Goal: Transaction & Acquisition: Book appointment/travel/reservation

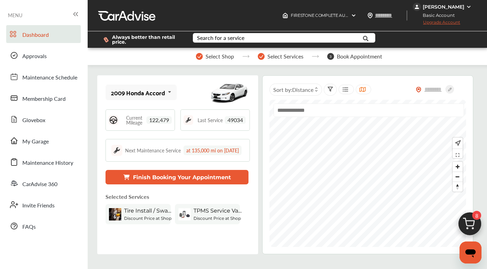
click at [449, 22] on span "Upgrade Account" at bounding box center [436, 24] width 47 height 9
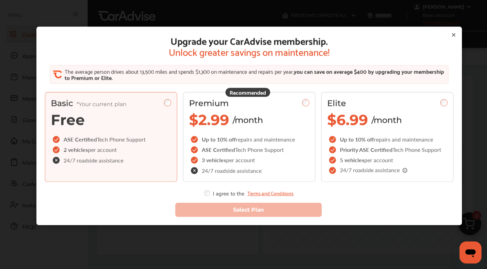
click at [453, 34] on icon at bounding box center [454, 35] width 6 height 6
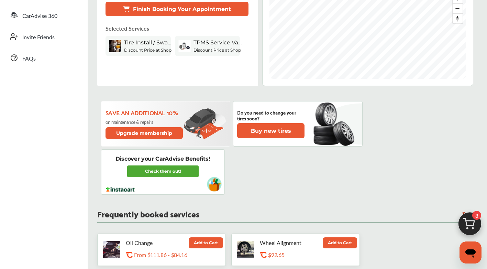
scroll to position [48, 0]
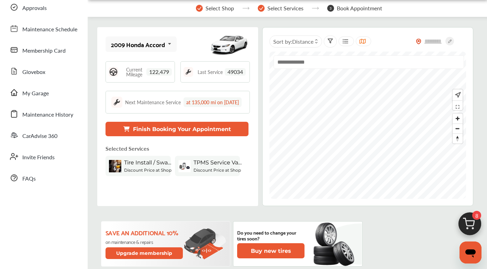
click at [195, 136] on button "Finish Booking Your Appointment" at bounding box center [177, 129] width 143 height 14
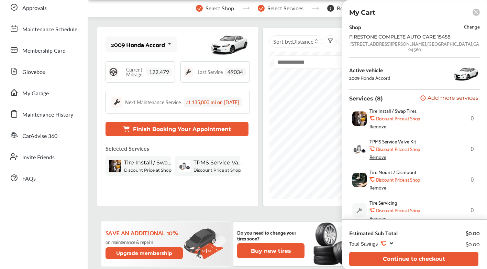
click at [464, 27] on span "Change" at bounding box center [472, 26] width 16 height 8
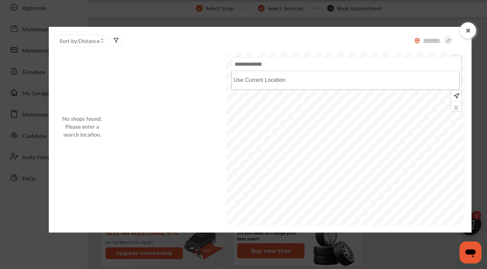
click at [270, 67] on input "text" at bounding box center [346, 63] width 230 height 13
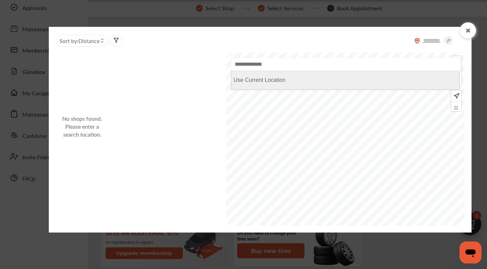
click at [267, 83] on Location "Use Current Location" at bounding box center [346, 80] width 228 height 19
type input "**********"
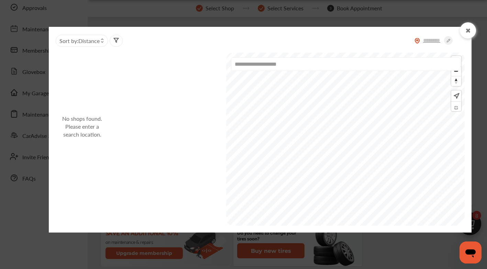
click at [469, 33] on icon at bounding box center [468, 31] width 7 height 6
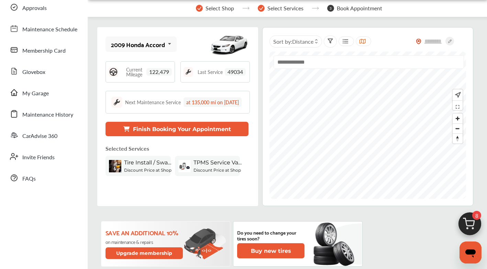
click at [207, 136] on button "Finish Booking Your Appointment" at bounding box center [177, 129] width 143 height 14
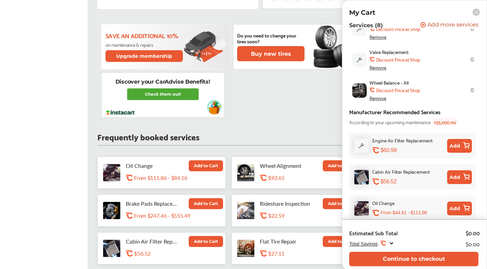
scroll to position [320, 0]
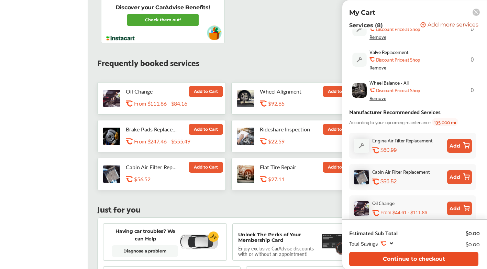
click at [421, 261] on button "Continue to checkout" at bounding box center [413, 259] width 129 height 14
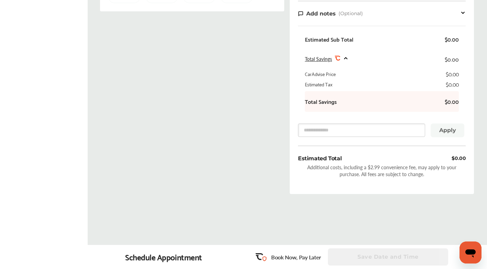
scroll to position [39, 0]
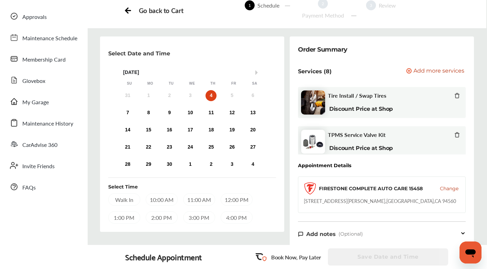
click at [129, 199] on div "Walk In" at bounding box center [124, 199] width 32 height 12
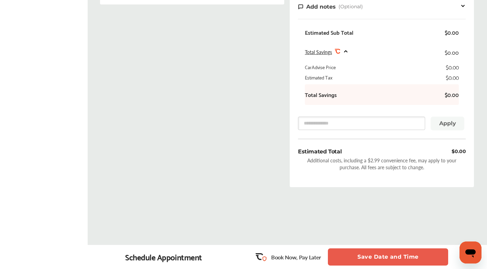
scroll to position [140, 0]
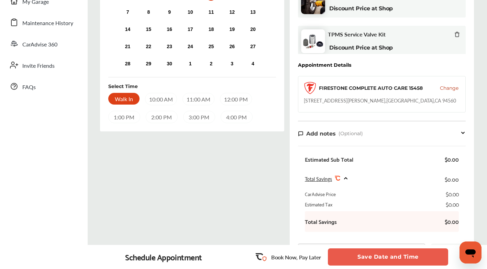
click at [453, 86] on span "Change" at bounding box center [449, 88] width 19 height 7
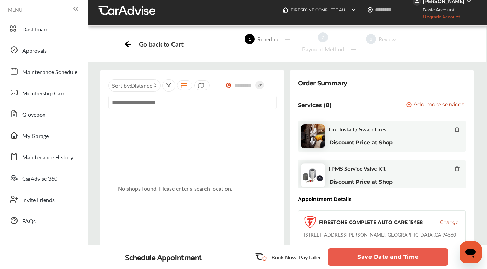
scroll to position [0, 0]
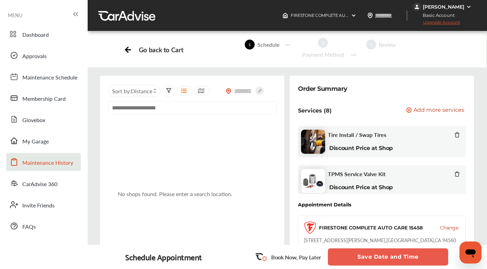
click at [48, 164] on span "Maintenance History" at bounding box center [47, 163] width 51 height 9
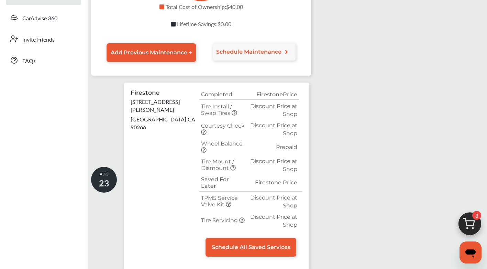
scroll to position [214, 0]
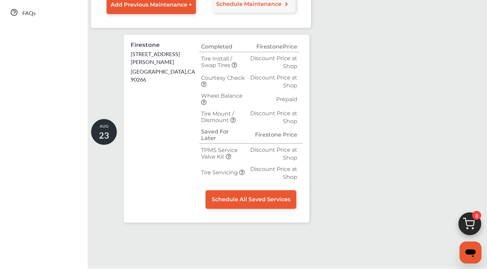
click at [108, 129] on span "23" at bounding box center [104, 135] width 10 height 12
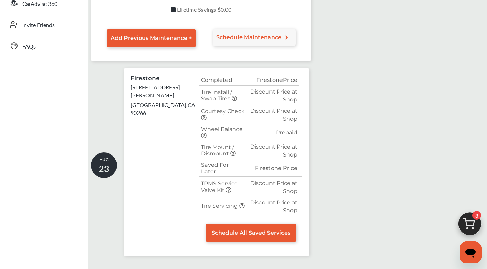
scroll to position [208, 0]
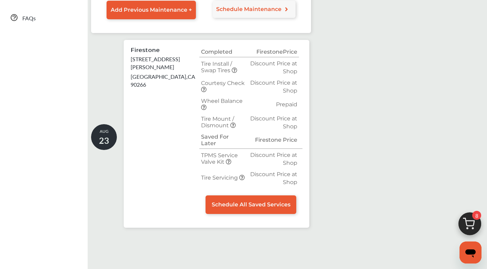
click at [207, 105] on icon at bounding box center [204, 108] width 6 height 6
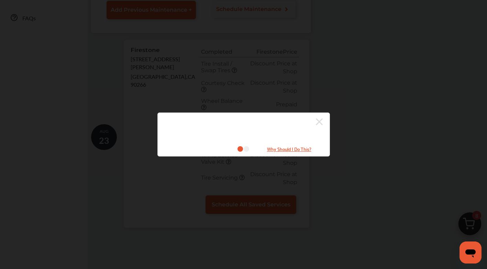
click at [322, 121] on icon at bounding box center [319, 121] width 7 height 11
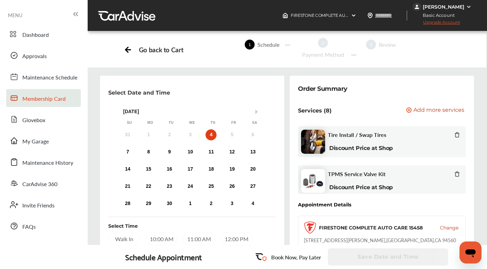
click at [42, 97] on span "Membership Card" at bounding box center [43, 99] width 43 height 9
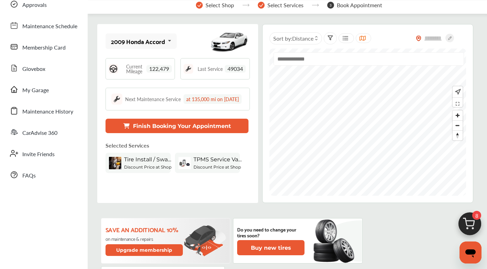
scroll to position [62, 0]
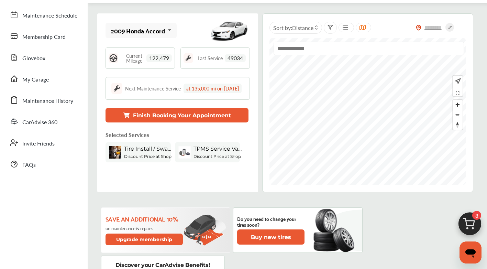
click at [167, 122] on button "Finish Booking Your Appointment" at bounding box center [177, 115] width 143 height 14
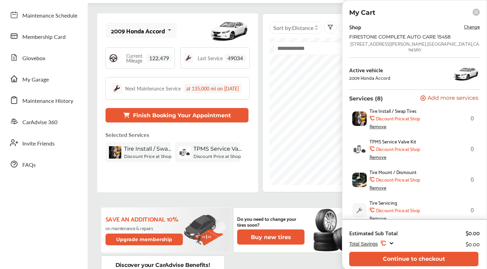
click at [228, 122] on button "Finish Booking Your Appointment" at bounding box center [177, 115] width 143 height 14
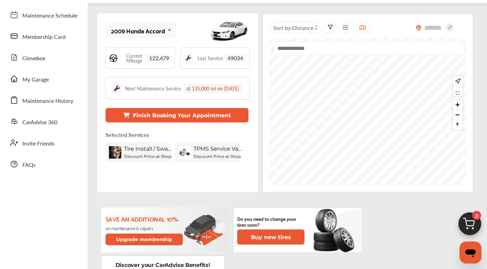
click at [228, 122] on button "Finish Booking Your Appointment" at bounding box center [177, 115] width 143 height 14
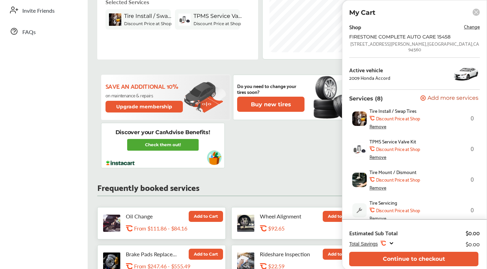
scroll to position [197, 0]
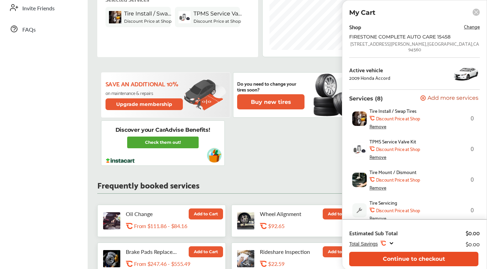
click at [409, 260] on button "Continue to checkout" at bounding box center [413, 259] width 129 height 14
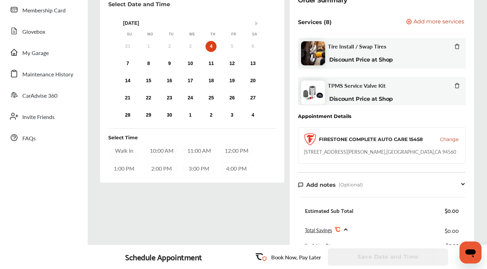
scroll to position [67, 0]
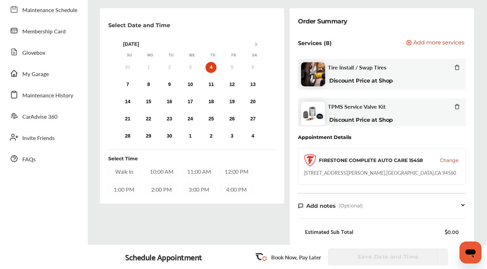
click at [226, 68] on div "31 1 2 3 4 5 6" at bounding box center [190, 68] width 146 height 14
click at [236, 68] on div "5" at bounding box center [232, 67] width 11 height 11
click at [254, 69] on div "6" at bounding box center [253, 67] width 11 height 11
click at [229, 69] on div "5" at bounding box center [232, 67] width 11 height 11
click at [125, 173] on div "Walk In" at bounding box center [124, 171] width 32 height 12
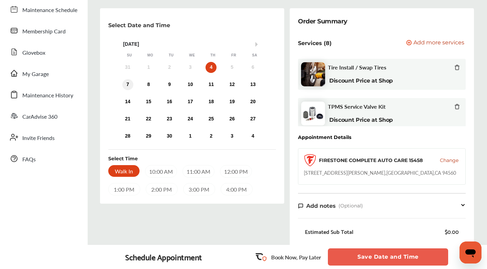
click at [129, 85] on div "7" at bounding box center [127, 84] width 11 height 11
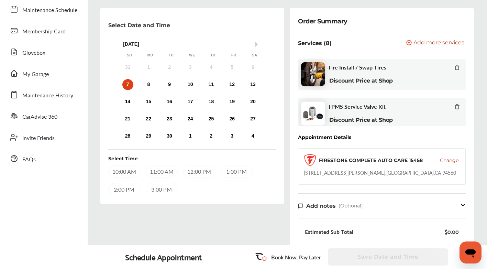
click at [272, 131] on div "Select Date and Time Next Month September 2025 Su Mo Tu We Th Fr Sa 31 1 2 3 4 …" at bounding box center [192, 106] width 168 height 179
click at [192, 69] on div "3" at bounding box center [190, 67] width 11 height 11
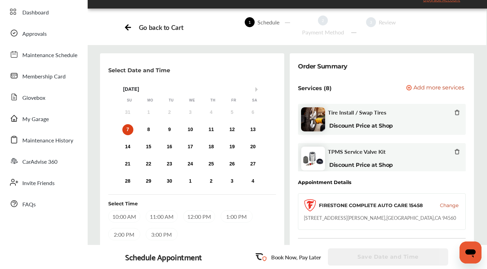
scroll to position [21, 0]
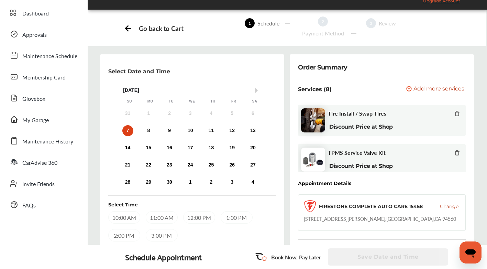
click at [213, 115] on div "4" at bounding box center [211, 113] width 11 height 11
click at [212, 113] on div "4" at bounding box center [211, 113] width 11 height 11
click at [146, 131] on div "8" at bounding box center [148, 130] width 11 height 11
click at [130, 131] on div "7" at bounding box center [127, 130] width 11 height 11
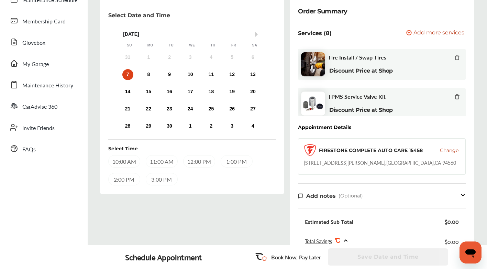
scroll to position [85, 0]
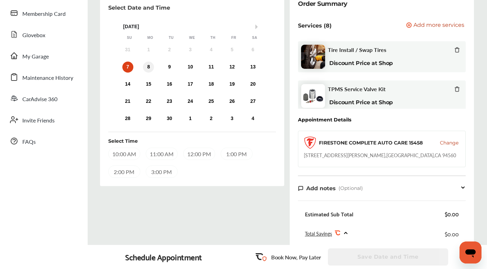
click at [149, 69] on div "8" at bounding box center [148, 67] width 11 height 11
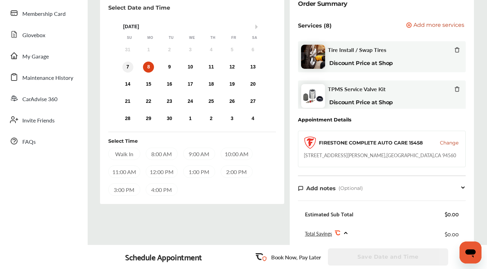
click at [130, 67] on div "7" at bounding box center [127, 67] width 11 height 11
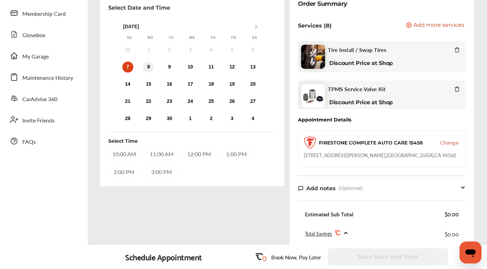
click at [147, 66] on div "8" at bounding box center [148, 67] width 11 height 11
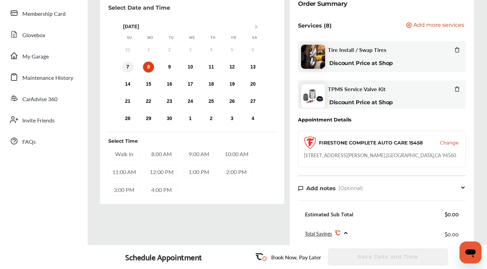
click at [127, 67] on div "7" at bounding box center [127, 67] width 11 height 11
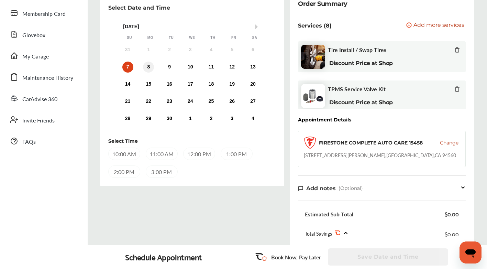
click at [151, 69] on div "8" at bounding box center [148, 67] width 11 height 11
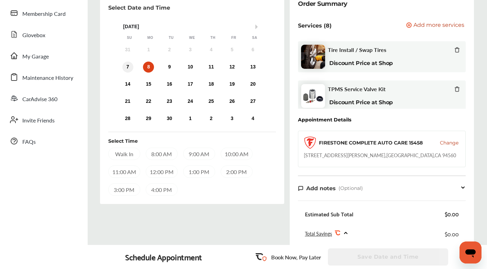
click at [129, 69] on div "7" at bounding box center [127, 67] width 11 height 11
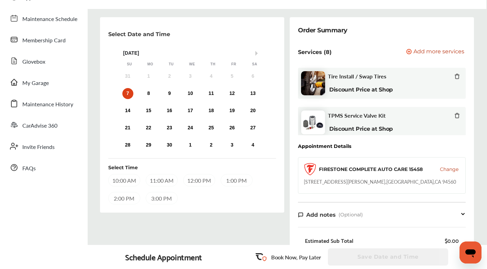
scroll to position [87, 0]
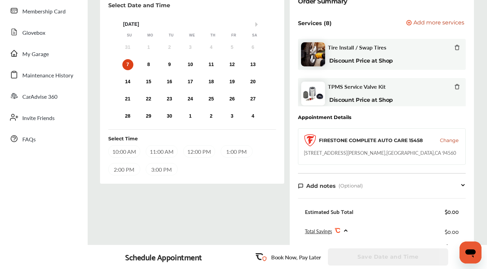
click at [121, 152] on div "10:00 AM" at bounding box center [124, 151] width 32 height 12
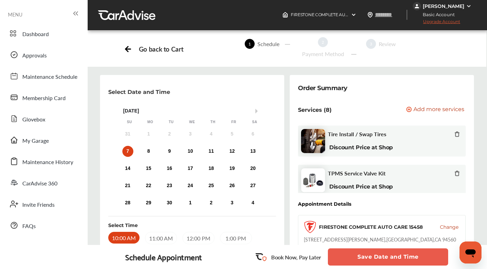
scroll to position [0, 0]
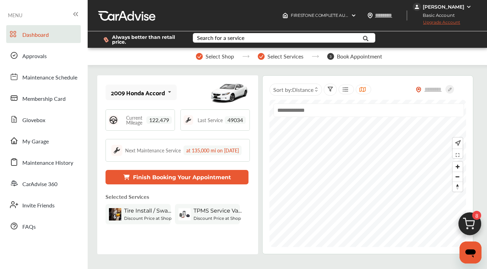
click at [196, 184] on button "Finish Booking Your Appointment" at bounding box center [177, 177] width 143 height 14
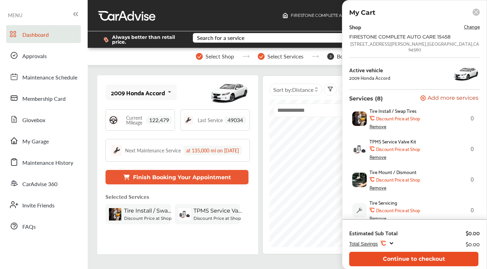
click at [418, 259] on button "Continue to checkout" at bounding box center [413, 259] width 129 height 14
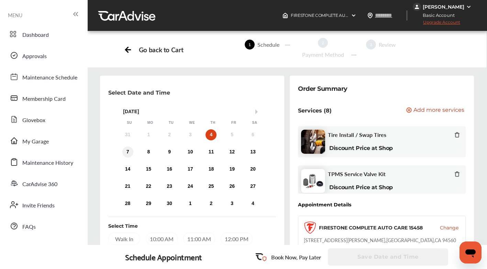
click at [128, 153] on div "7" at bounding box center [127, 152] width 11 height 11
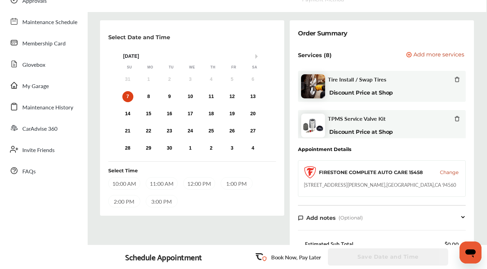
click at [123, 182] on div "10:00 AM" at bounding box center [124, 183] width 32 height 12
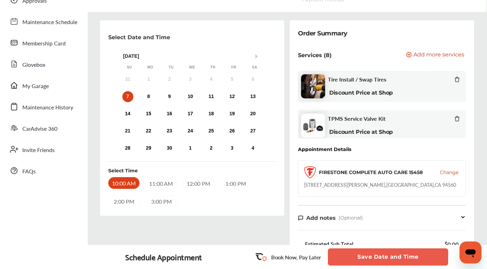
scroll to position [184, 0]
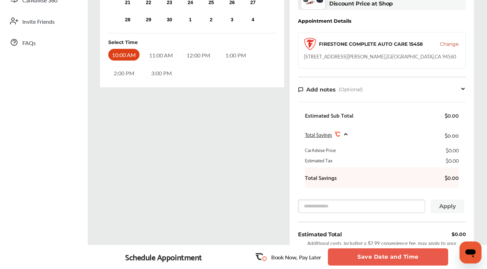
click at [387, 258] on button "Save Date and Time" at bounding box center [388, 256] width 120 height 17
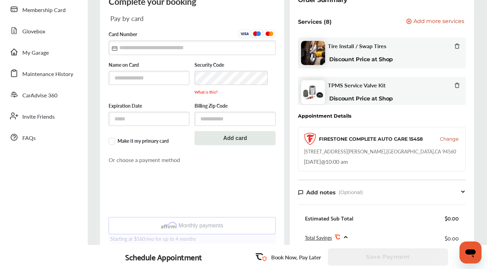
scroll to position [87, 0]
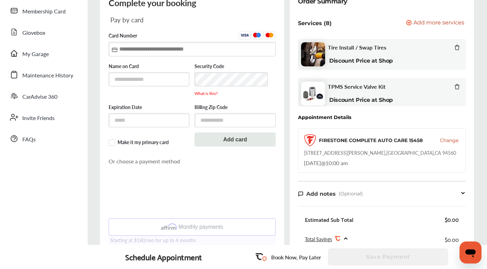
click at [196, 48] on input "text" at bounding box center [192, 49] width 167 height 14
type input "**********"
type input "*****"
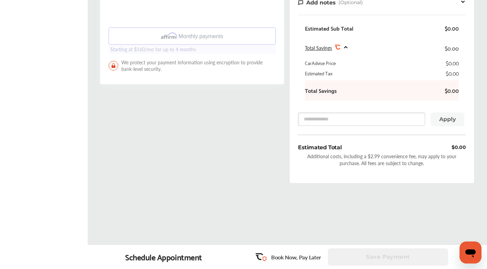
scroll to position [277, 0]
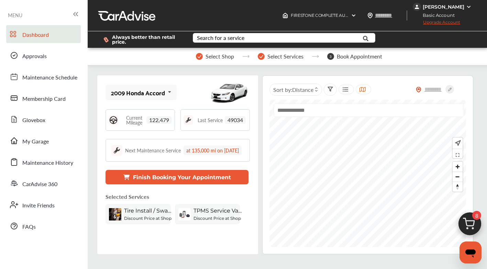
click at [208, 184] on button "Finish Booking Your Appointment" at bounding box center [177, 177] width 143 height 14
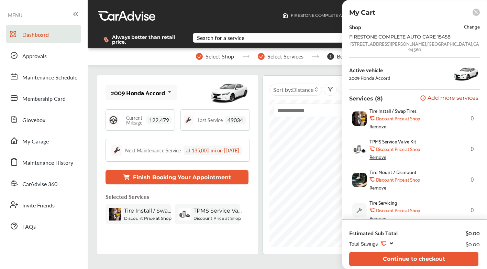
scroll to position [242, 0]
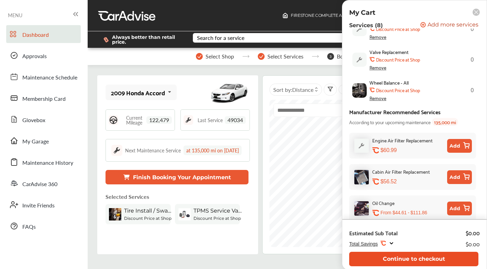
click at [422, 256] on button "Continue to checkout" at bounding box center [413, 259] width 129 height 14
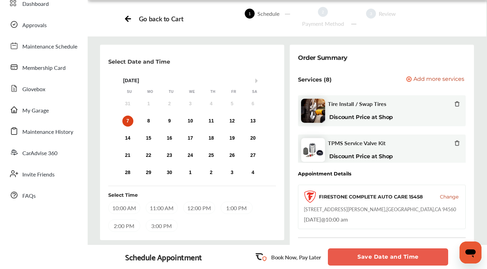
scroll to position [66, 0]
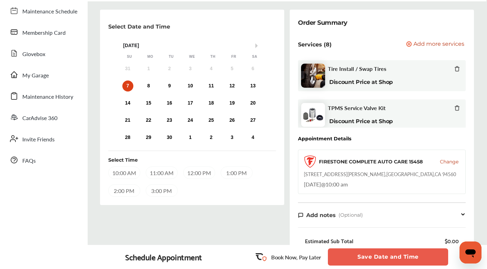
click at [129, 172] on div "10:00 AM" at bounding box center [124, 172] width 32 height 12
click at [131, 173] on div "10:00 AM" at bounding box center [123, 172] width 31 height 12
click at [145, 87] on div "8" at bounding box center [148, 85] width 11 height 11
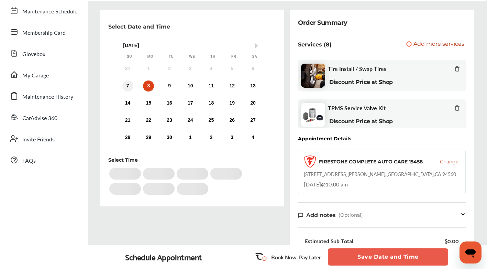
click at [125, 84] on div "7" at bounding box center [127, 85] width 11 height 11
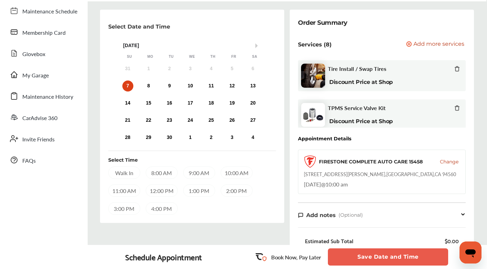
click at [366, 258] on button "Save Date and Time" at bounding box center [388, 256] width 120 height 17
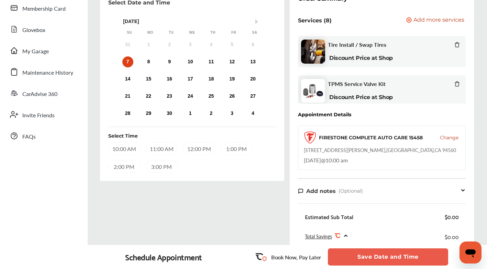
scroll to position [82, 0]
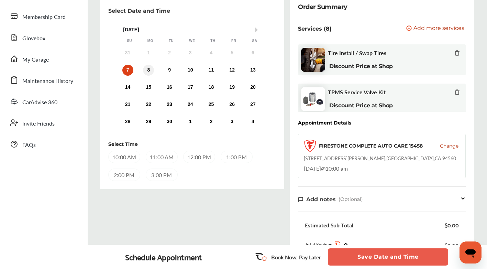
click at [150, 71] on div "8" at bounding box center [148, 70] width 11 height 11
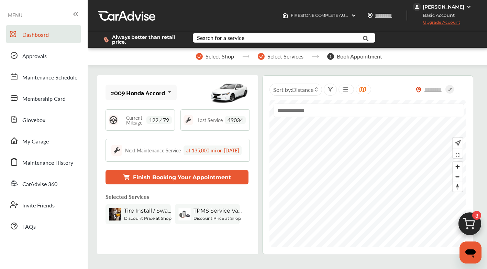
click at [188, 184] on button "Finish Booking Your Appointment" at bounding box center [177, 177] width 143 height 14
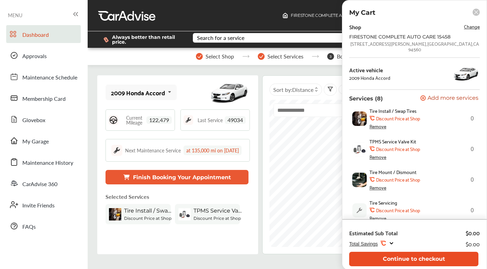
click at [443, 259] on button "Continue to checkout" at bounding box center [413, 259] width 129 height 14
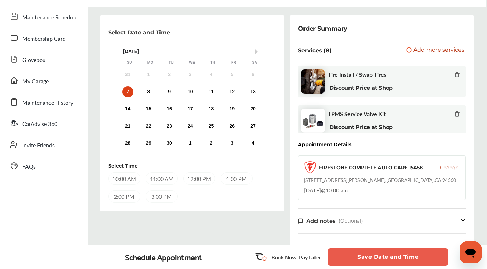
scroll to position [63, 0]
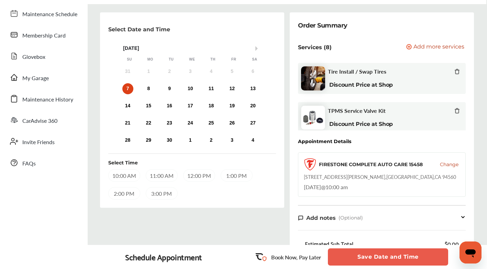
click at [406, 256] on button "Save Date and Time" at bounding box center [388, 256] width 120 height 17
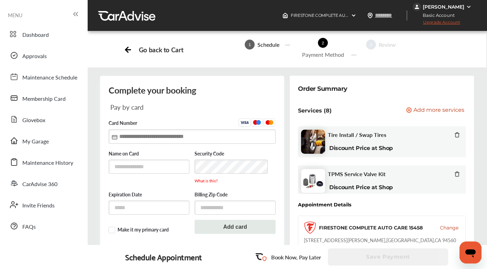
click at [258, 139] on input "text" at bounding box center [192, 136] width 167 height 14
type input "**********"
type input "*****"
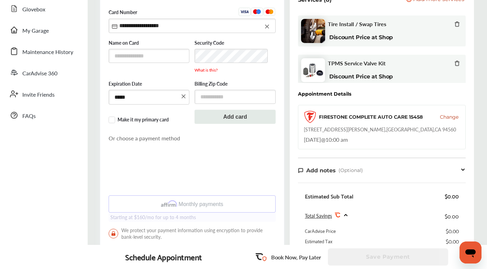
scroll to position [77, 0]
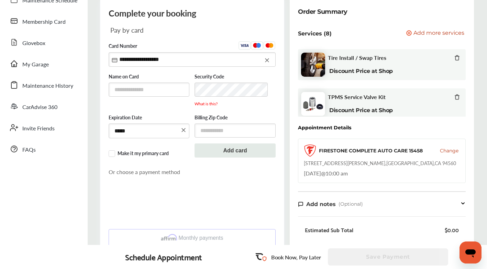
type input "**********"
click at [172, 91] on input "text" at bounding box center [149, 90] width 81 height 14
type input "**********"
click at [227, 133] on input "text" at bounding box center [235, 131] width 81 height 14
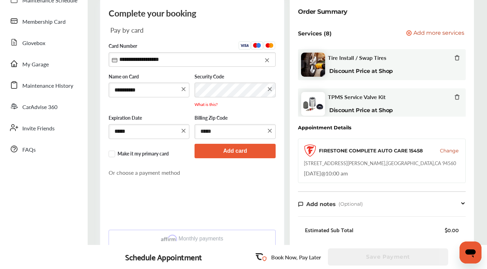
type input "*****"
click at [228, 151] on button "Add card" at bounding box center [235, 151] width 81 height 14
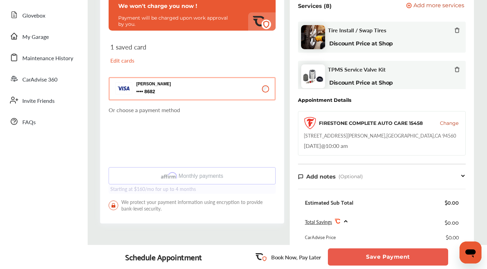
scroll to position [118, 0]
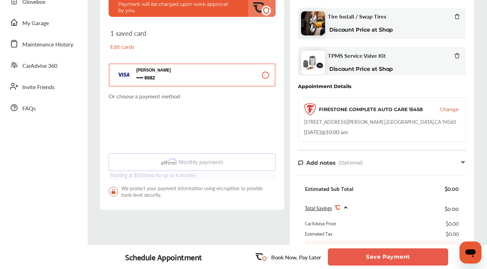
click at [369, 257] on button "Save Payment" at bounding box center [388, 256] width 120 height 17
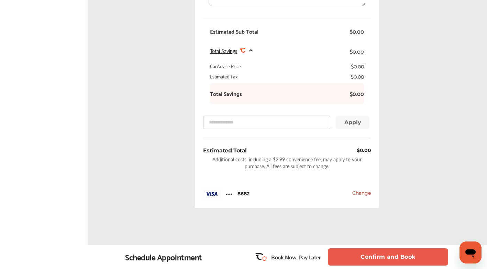
scroll to position [357, 0]
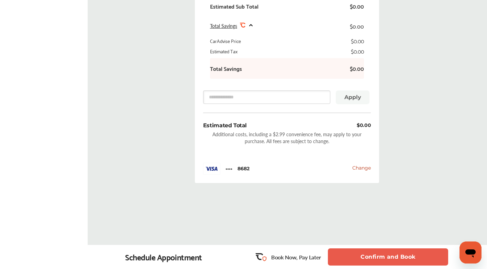
click at [372, 253] on button "Confirm and Book" at bounding box center [388, 256] width 120 height 17
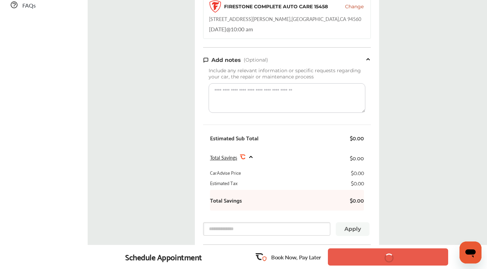
scroll to position [134, 0]
